Goal: Task Accomplishment & Management: Use online tool/utility

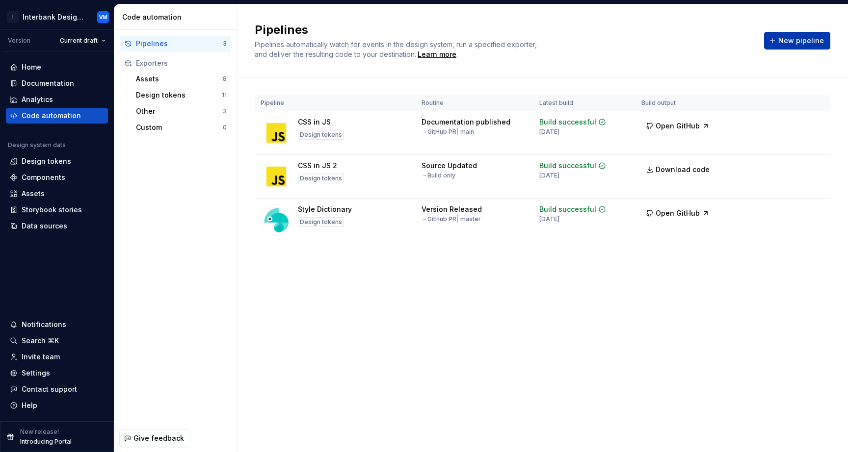
click at [796, 38] on span "New pipeline" at bounding box center [801, 41] width 46 height 10
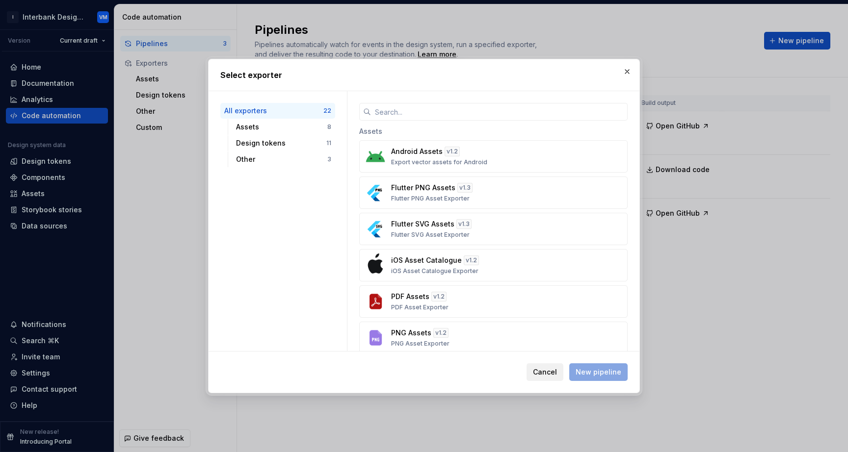
click at [539, 370] on span "Cancel" at bounding box center [545, 373] width 24 height 10
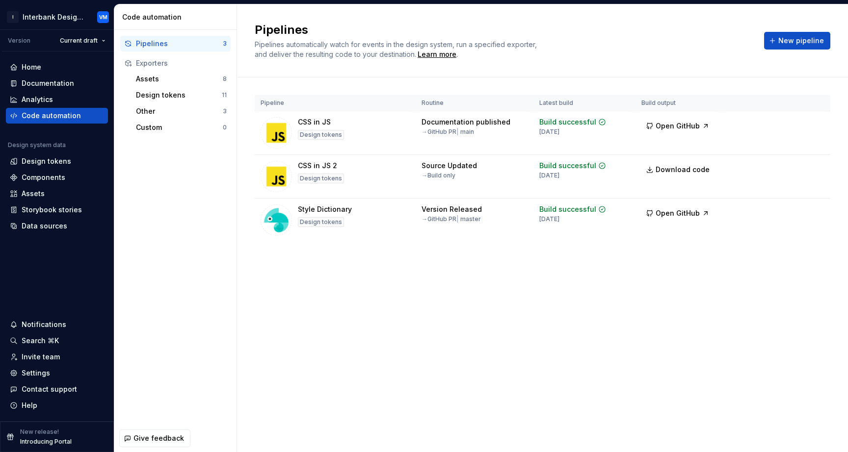
click at [781, 50] on div "Pipelines Pipelines automatically watch for events in the design system, run a …" at bounding box center [543, 40] width 576 height 37
click at [779, 44] on button "New pipeline" at bounding box center [797, 41] width 66 height 18
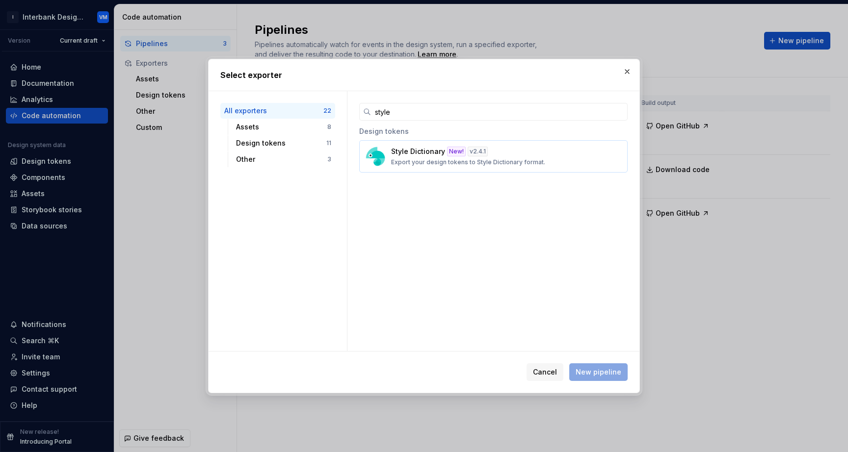
type input "style"
click at [401, 152] on p "Style Dictionary" at bounding box center [418, 152] width 54 height 10
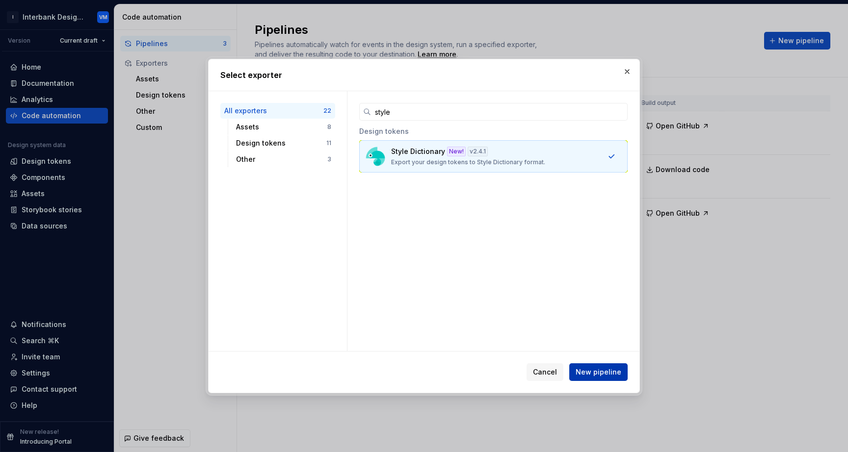
click at [584, 378] on button "New pipeline" at bounding box center [598, 373] width 58 height 18
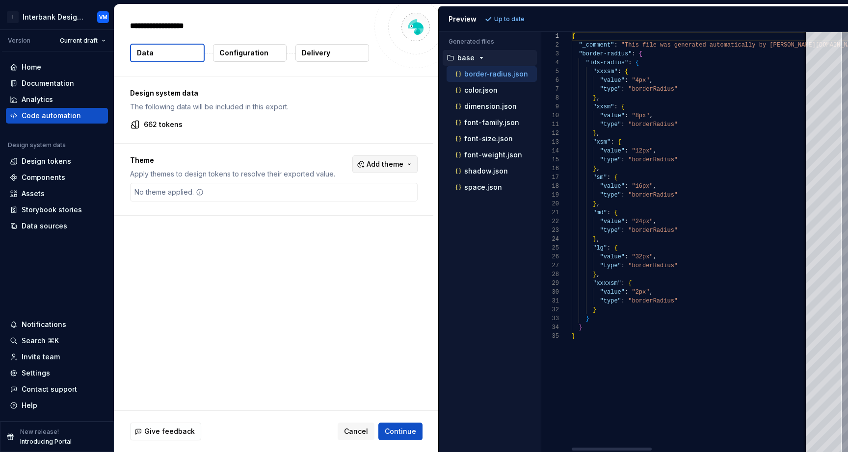
type textarea "*"
click at [397, 432] on span "Continue" at bounding box center [400, 432] width 31 height 10
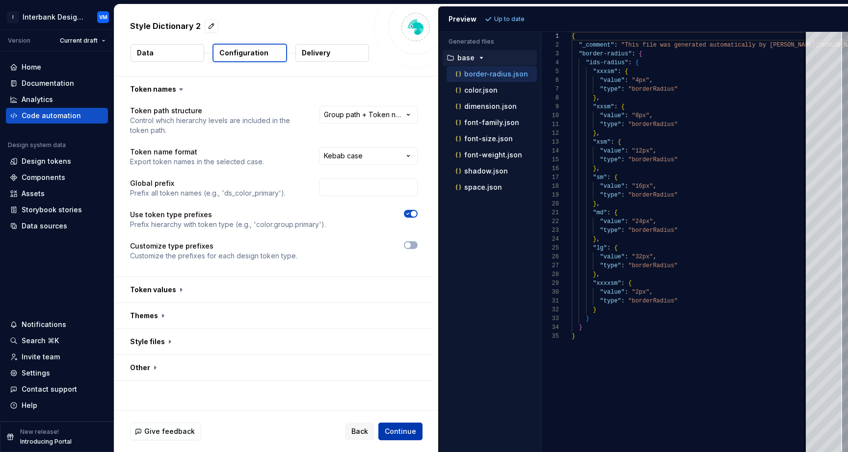
click at [400, 433] on span "Continue" at bounding box center [400, 432] width 31 height 10
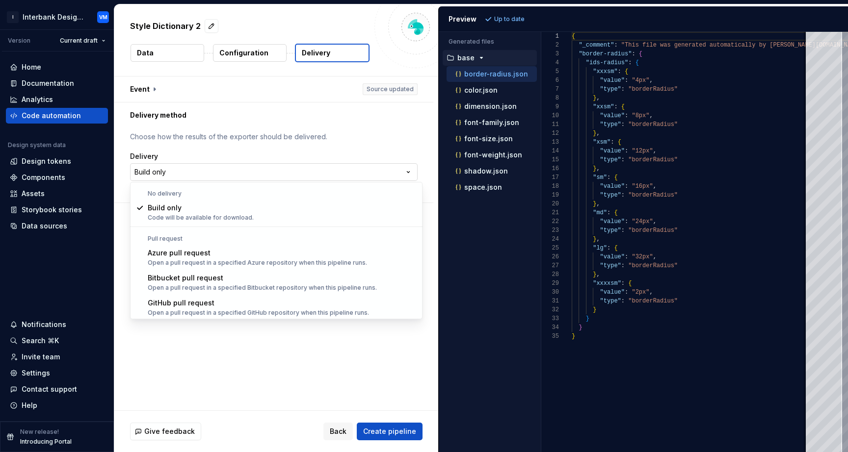
click at [383, 165] on html "**********" at bounding box center [424, 226] width 848 height 452
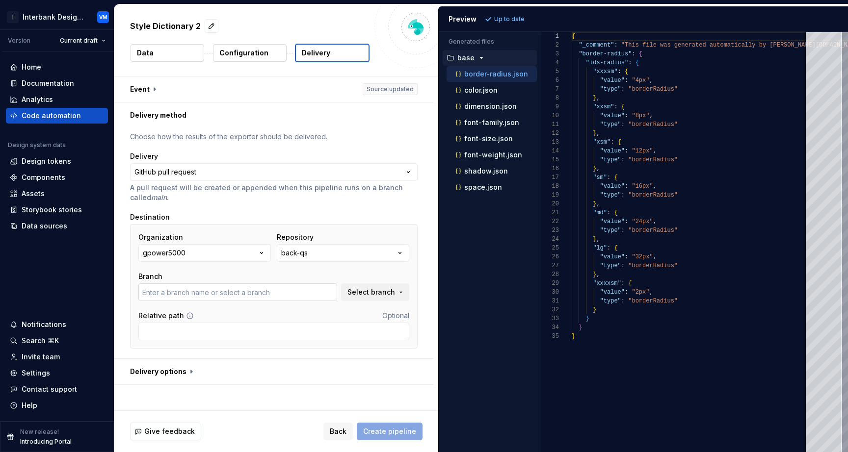
type input "main"
click at [339, 246] on button "back-qs" at bounding box center [343, 253] width 132 height 18
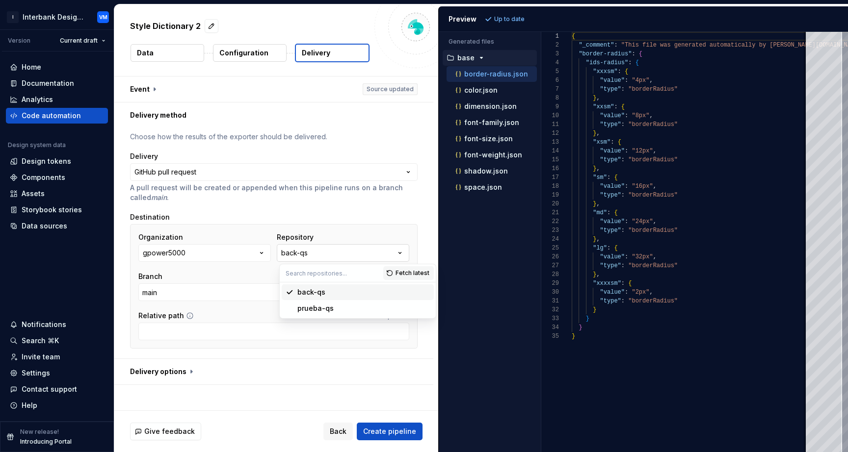
click at [333, 249] on button "back-qs" at bounding box center [343, 253] width 132 height 18
click at [157, 87] on button "button" at bounding box center [273, 90] width 319 height 26
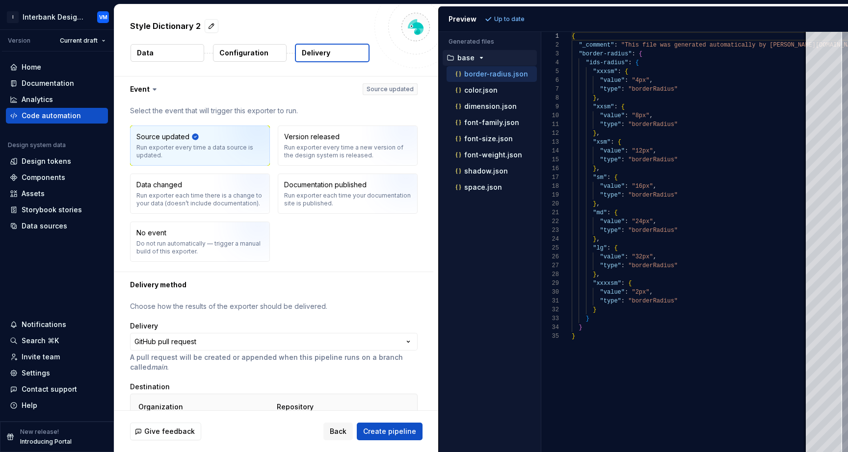
click at [156, 87] on icon at bounding box center [155, 89] width 10 height 10
click at [155, 89] on icon at bounding box center [154, 89] width 3 height 1
click at [153, 89] on icon at bounding box center [154, 89] width 3 height 1
click at [141, 89] on button "button" at bounding box center [273, 90] width 319 height 26
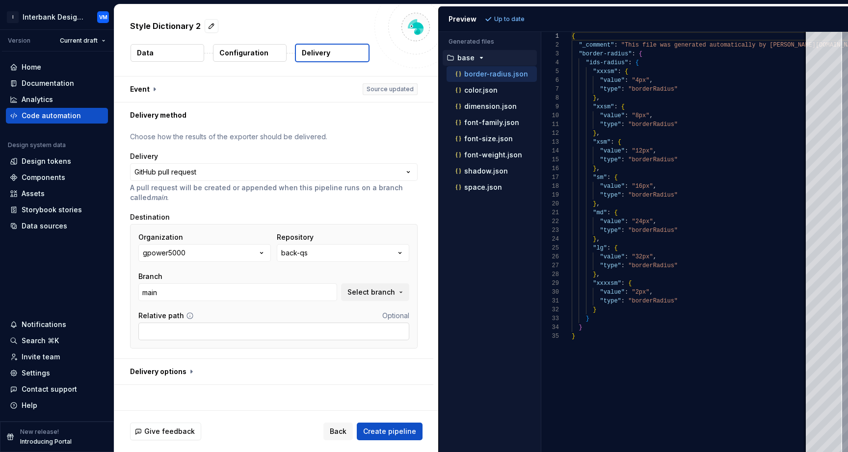
click at [194, 337] on input "Relative path" at bounding box center [273, 332] width 271 height 18
click at [189, 372] on button "button" at bounding box center [273, 372] width 319 height 26
click at [209, 256] on button "gpower5000" at bounding box center [204, 253] width 132 height 18
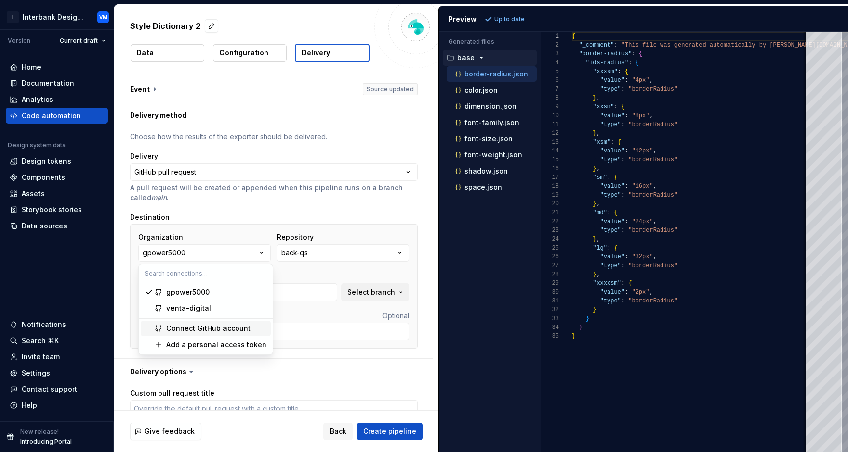
click at [192, 328] on div "Connect GitHub account" at bounding box center [208, 329] width 84 height 10
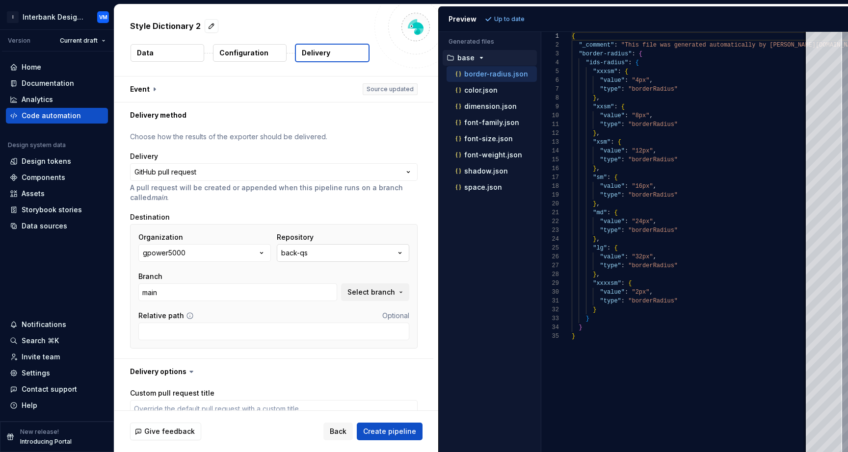
click at [298, 254] on div "back-qs" at bounding box center [294, 253] width 26 height 10
click at [239, 253] on button "gpower5000" at bounding box center [204, 253] width 132 height 18
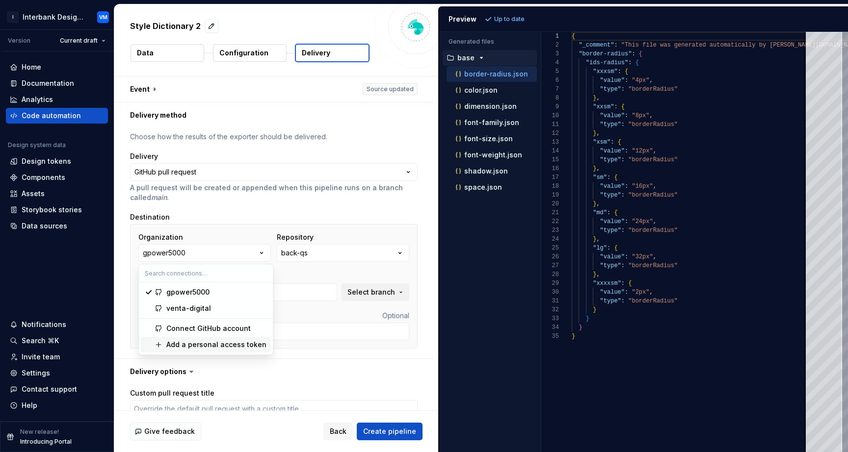
click at [229, 346] on div "Add a personal access token" at bounding box center [216, 345] width 100 height 10
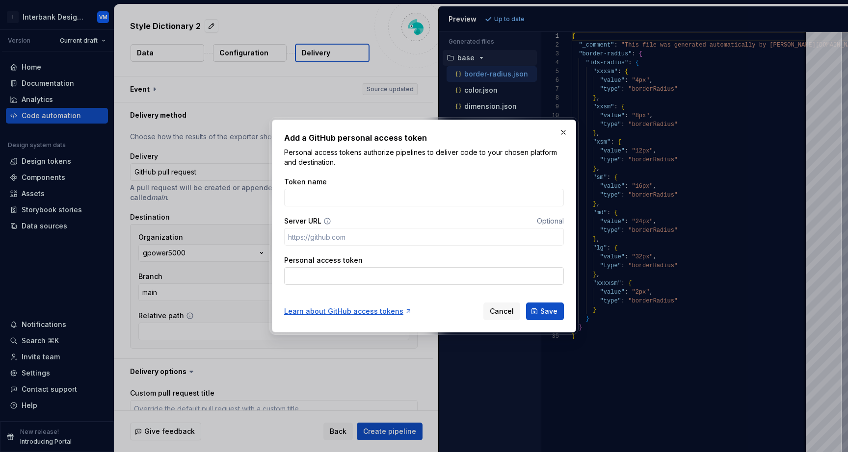
click at [331, 277] on input "Personal access token" at bounding box center [424, 276] width 280 height 18
click at [492, 306] on button "Cancel" at bounding box center [501, 312] width 37 height 18
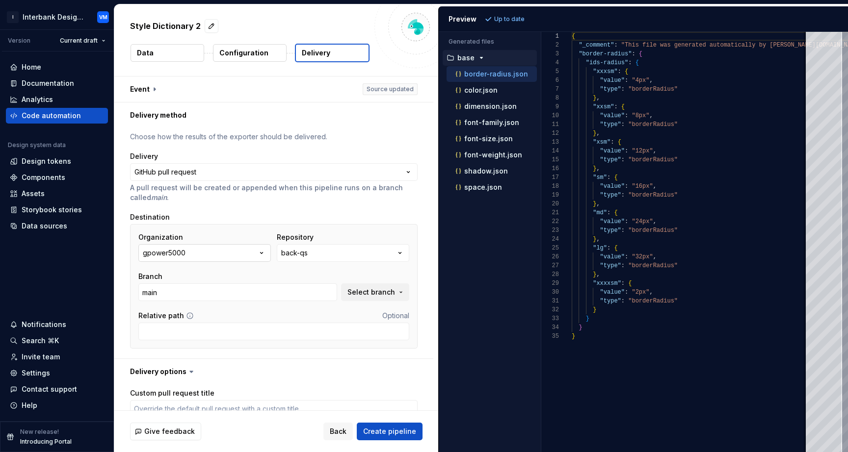
click at [255, 251] on button "gpower5000" at bounding box center [204, 253] width 132 height 18
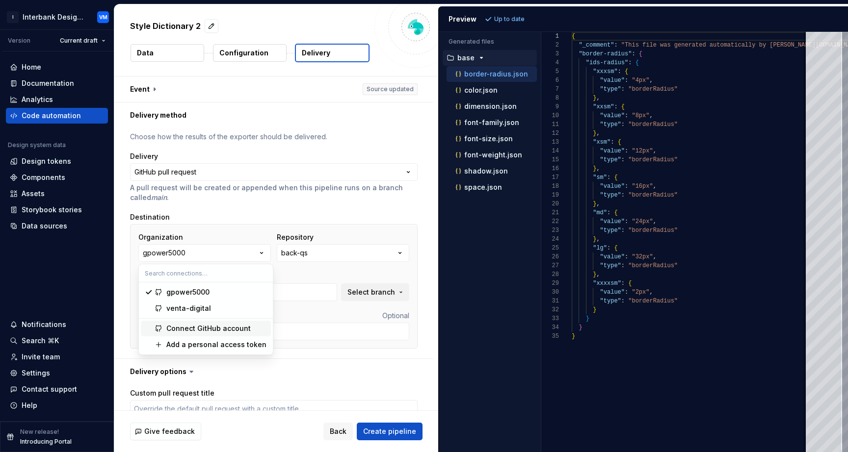
click at [213, 330] on div "Connect GitHub account" at bounding box center [208, 329] width 84 height 10
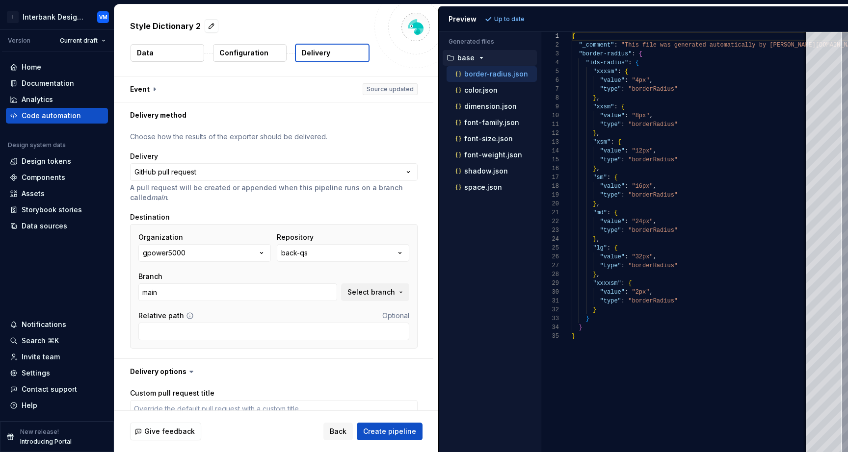
type textarea "*"
click at [485, 91] on p "color.json" at bounding box center [480, 90] width 33 height 8
type textarea "**********"
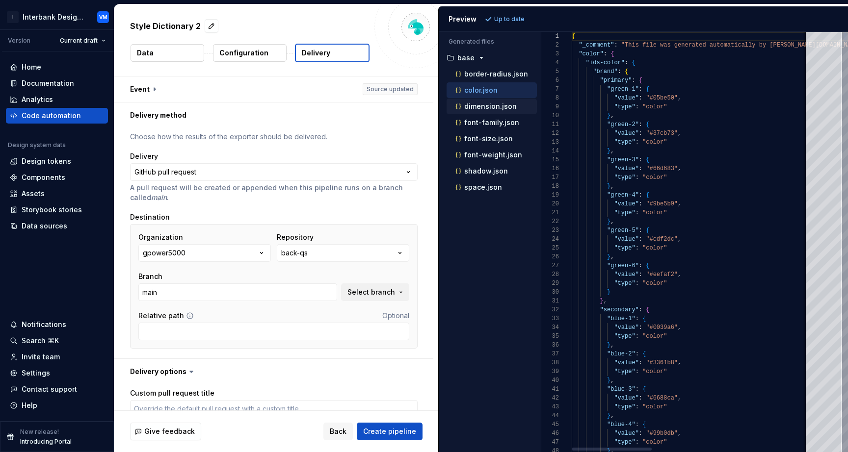
click at [480, 112] on div "dimension.json" at bounding box center [492, 107] width 90 height 16
click at [83, 17] on html "**********" at bounding box center [424, 226] width 848 height 452
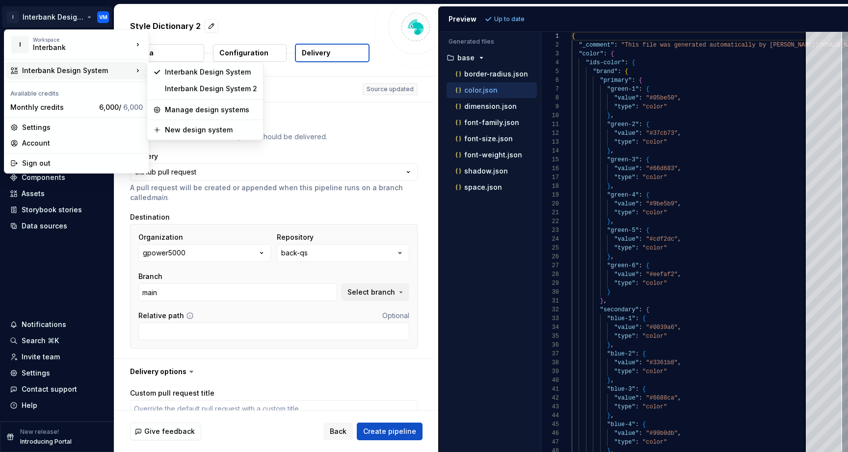
type textarea "*"
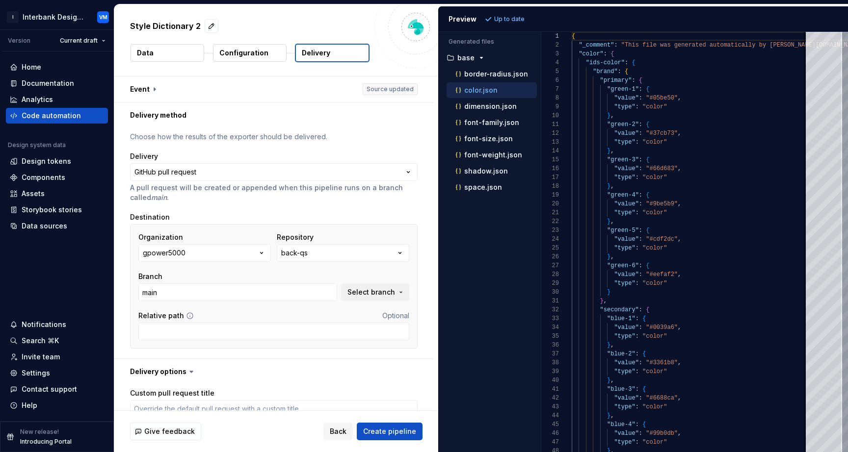
click at [379, 109] on html "**********" at bounding box center [424, 226] width 848 height 452
type textarea "*"
